Goal: Task Accomplishment & Management: Complete application form

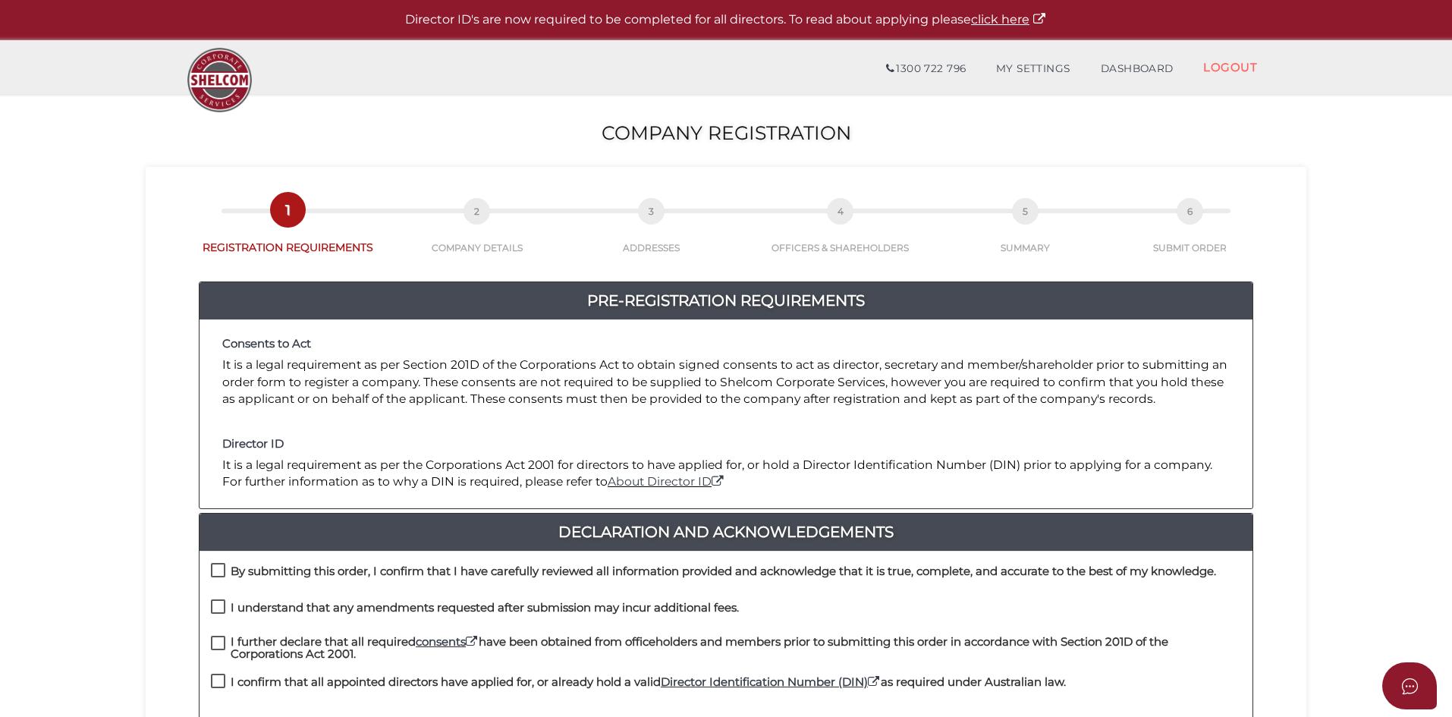
click at [226, 574] on label "By submitting this order, I confirm that I have carefully reviewed all informat…" at bounding box center [713, 574] width 1005 height 19
checkbox input "true"
click at [219, 601] on label "I understand that any amendments requested after submission may incur additiona…" at bounding box center [475, 610] width 528 height 19
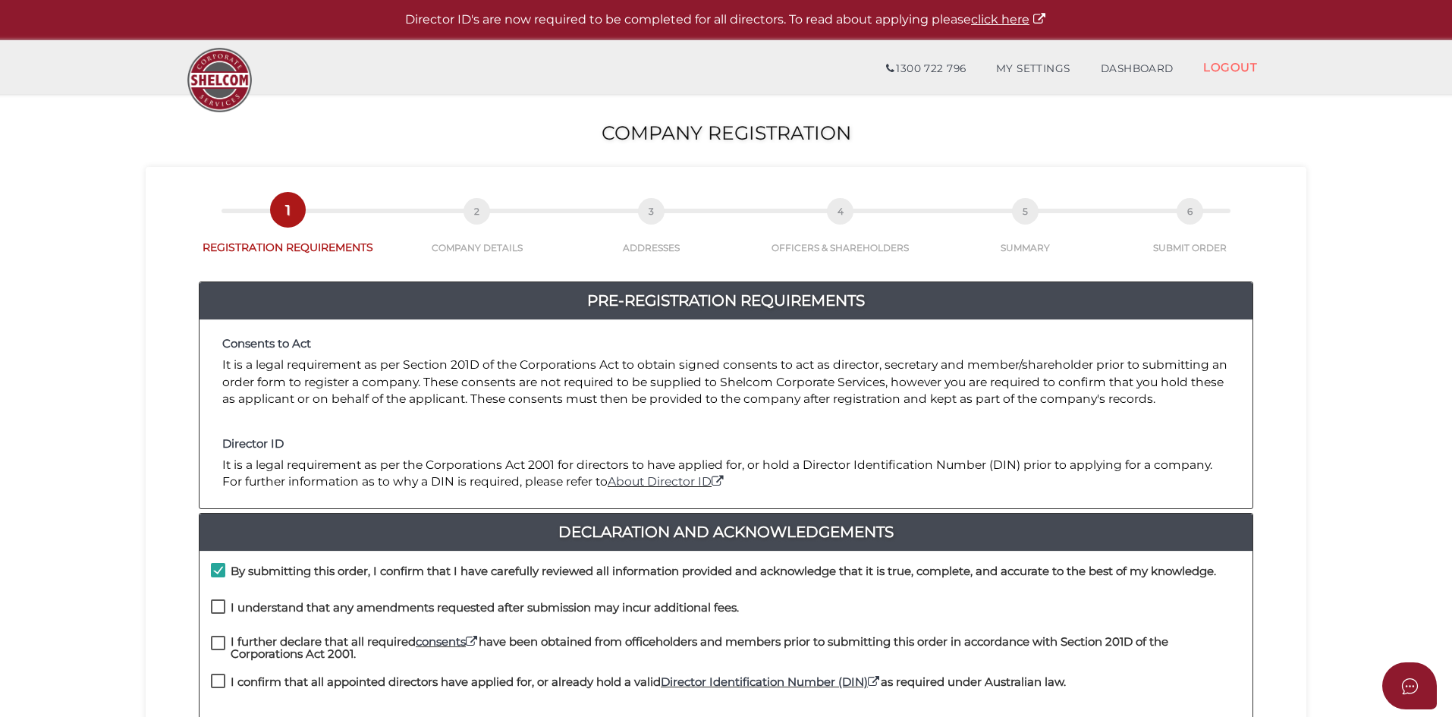
checkbox input "true"
click at [216, 639] on label "I further declare that all required consents have been obtained from officehold…" at bounding box center [726, 645] width 1030 height 19
checkbox input "true"
click at [216, 668] on div "I further declare that all required consents have been obtained from officehold…" at bounding box center [725, 655] width 1053 height 39
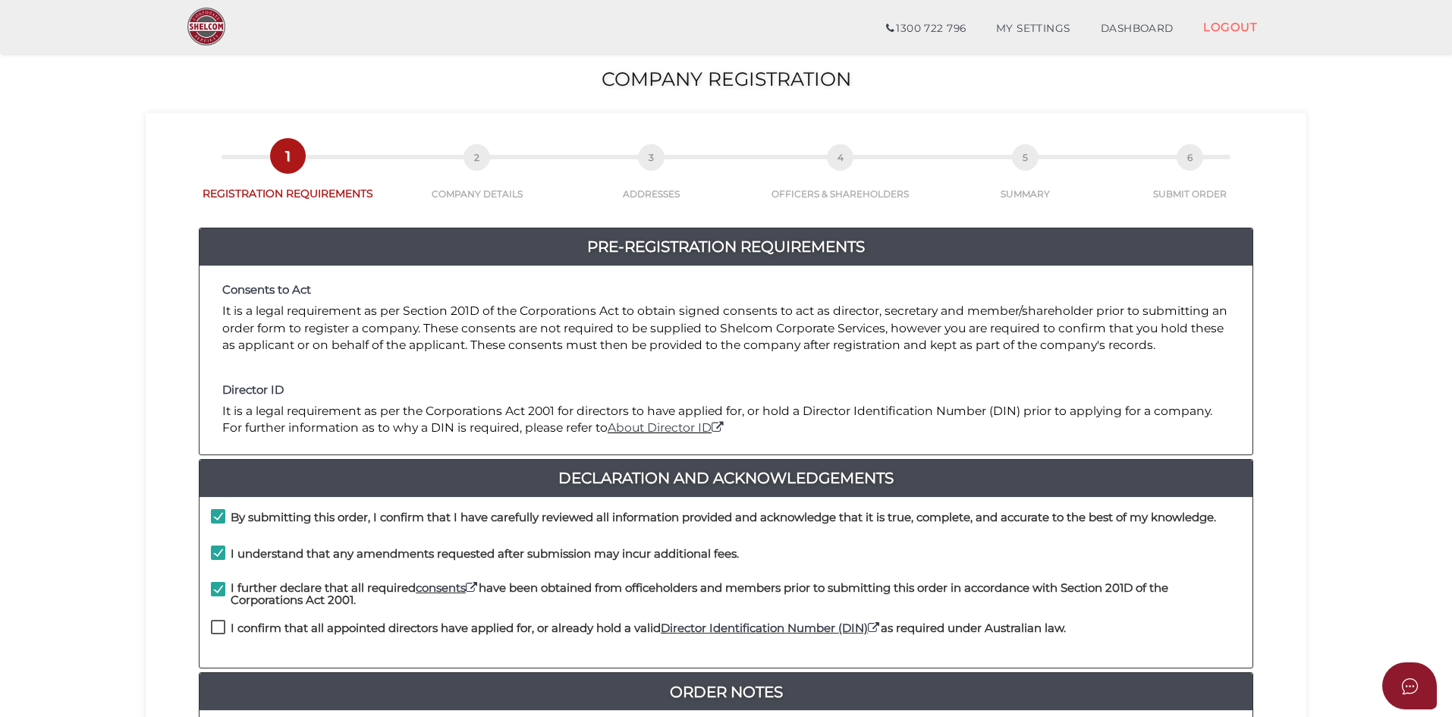
scroll to position [325, 0]
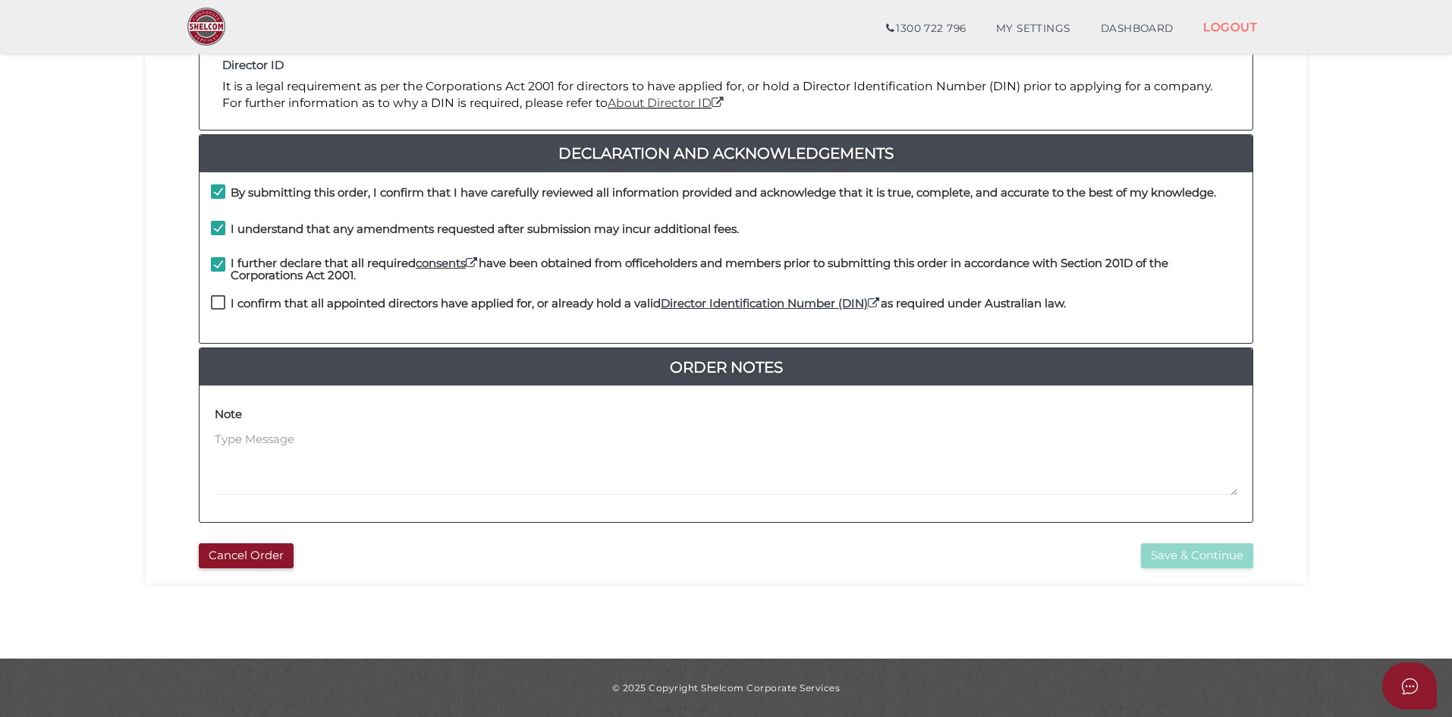
click at [218, 300] on label "I confirm that all appointed directors have applied for, or already hold a vali…" at bounding box center [638, 306] width 855 height 19
checkbox input "true"
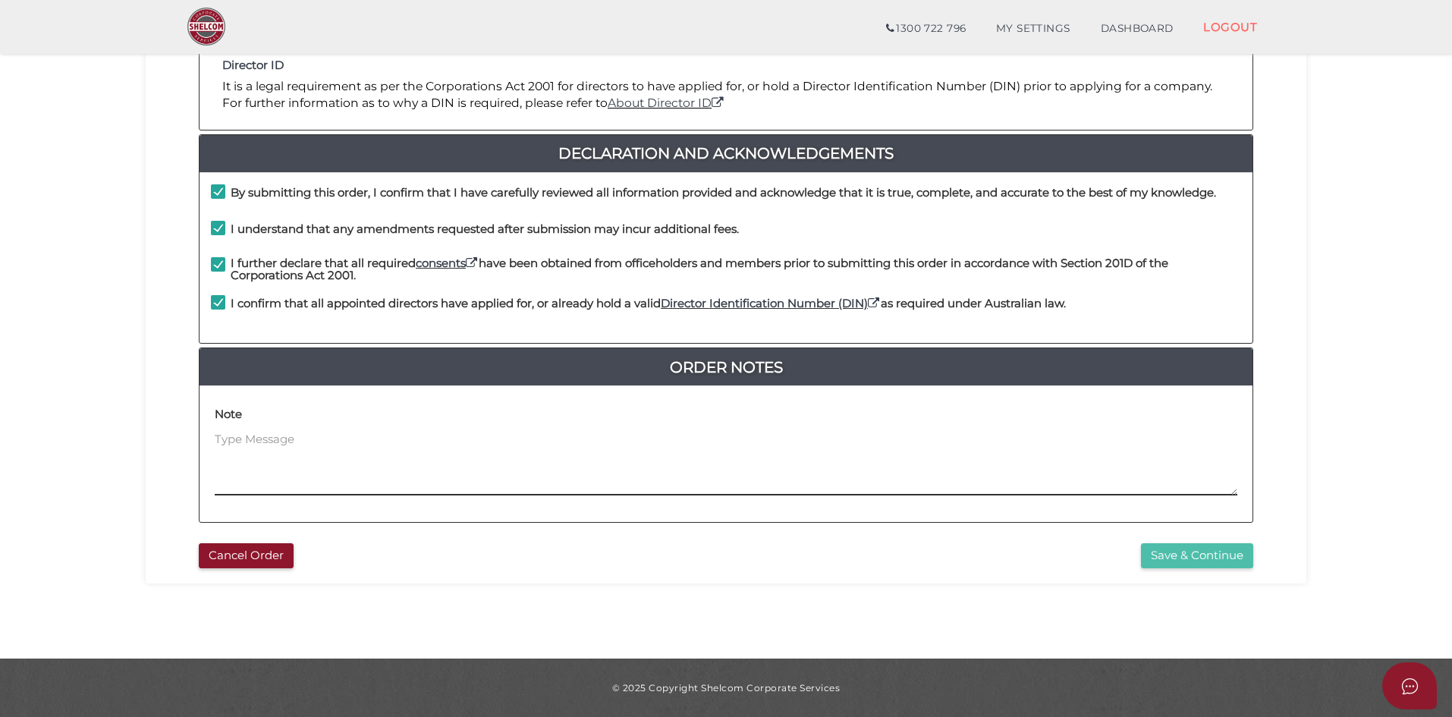
drag, startPoint x: 1177, startPoint y: 536, endPoint x: 1202, endPoint y: 557, distance: 32.3
click at [1179, 536] on article "4df7e57abcd296aa8803fdb92311abe1 1 REGISTRATION REQUIREMENTS 2 COMPANY DETAILS …" at bounding box center [725, 182] width 1115 height 772
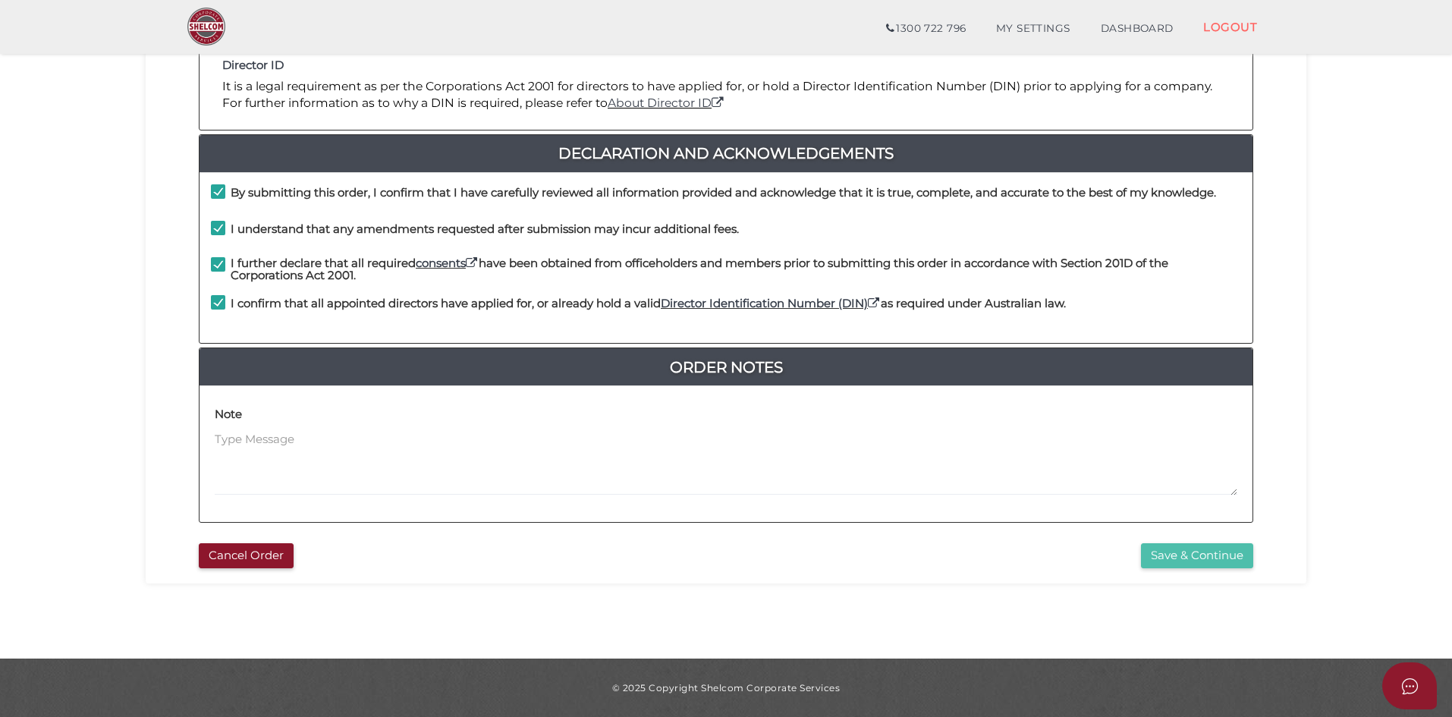
click at [1195, 551] on button "Save & Continue" at bounding box center [1197, 555] width 112 height 25
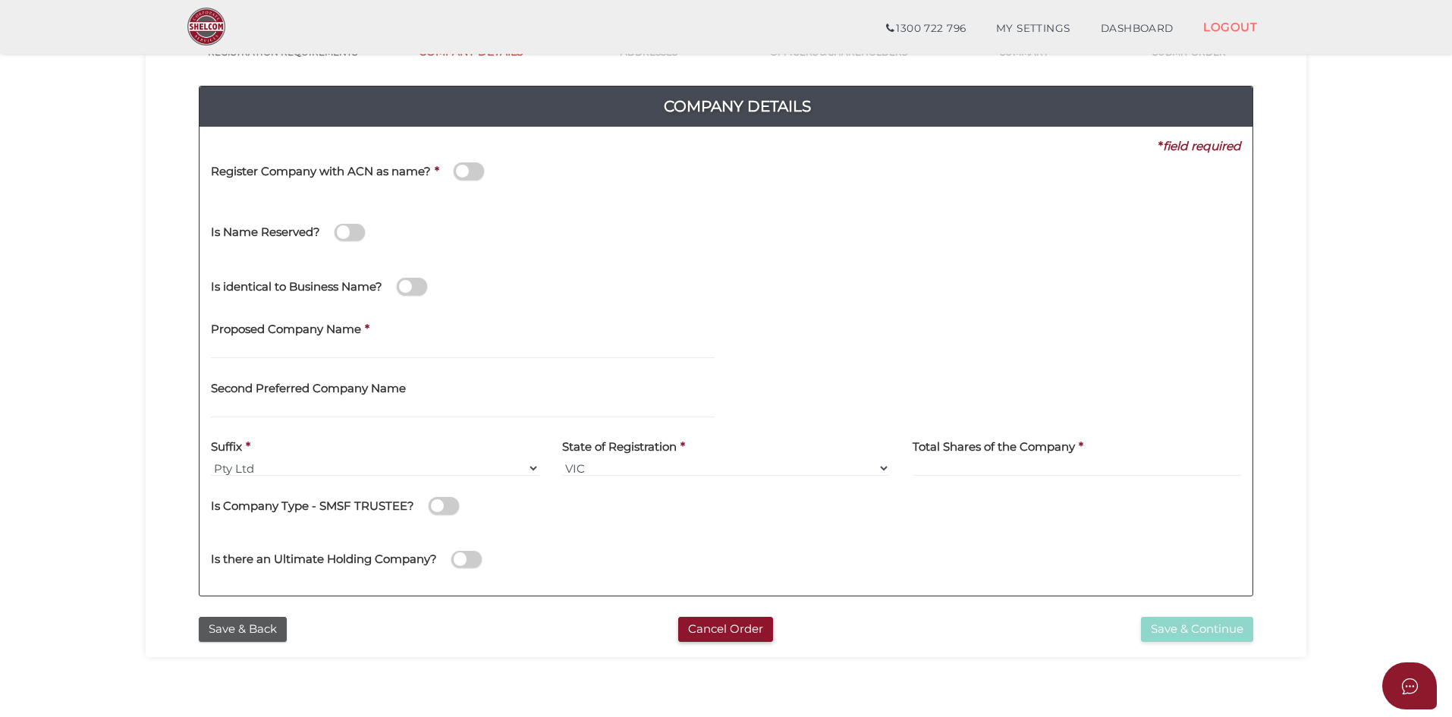
scroll to position [152, 0]
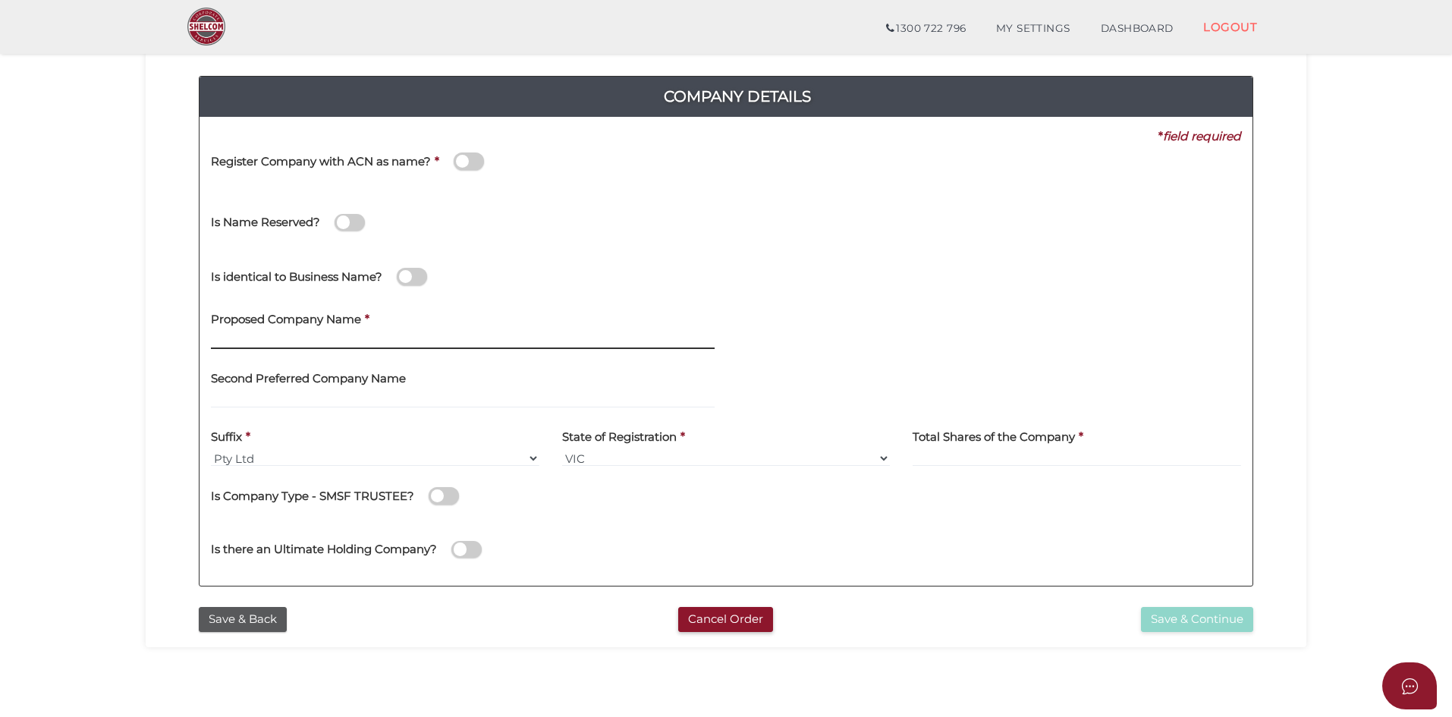
click at [297, 341] on input "text" at bounding box center [463, 340] width 504 height 17
click at [247, 611] on button "Save & Back" at bounding box center [243, 619] width 88 height 25
